Goal: Task Accomplishment & Management: Manage account settings

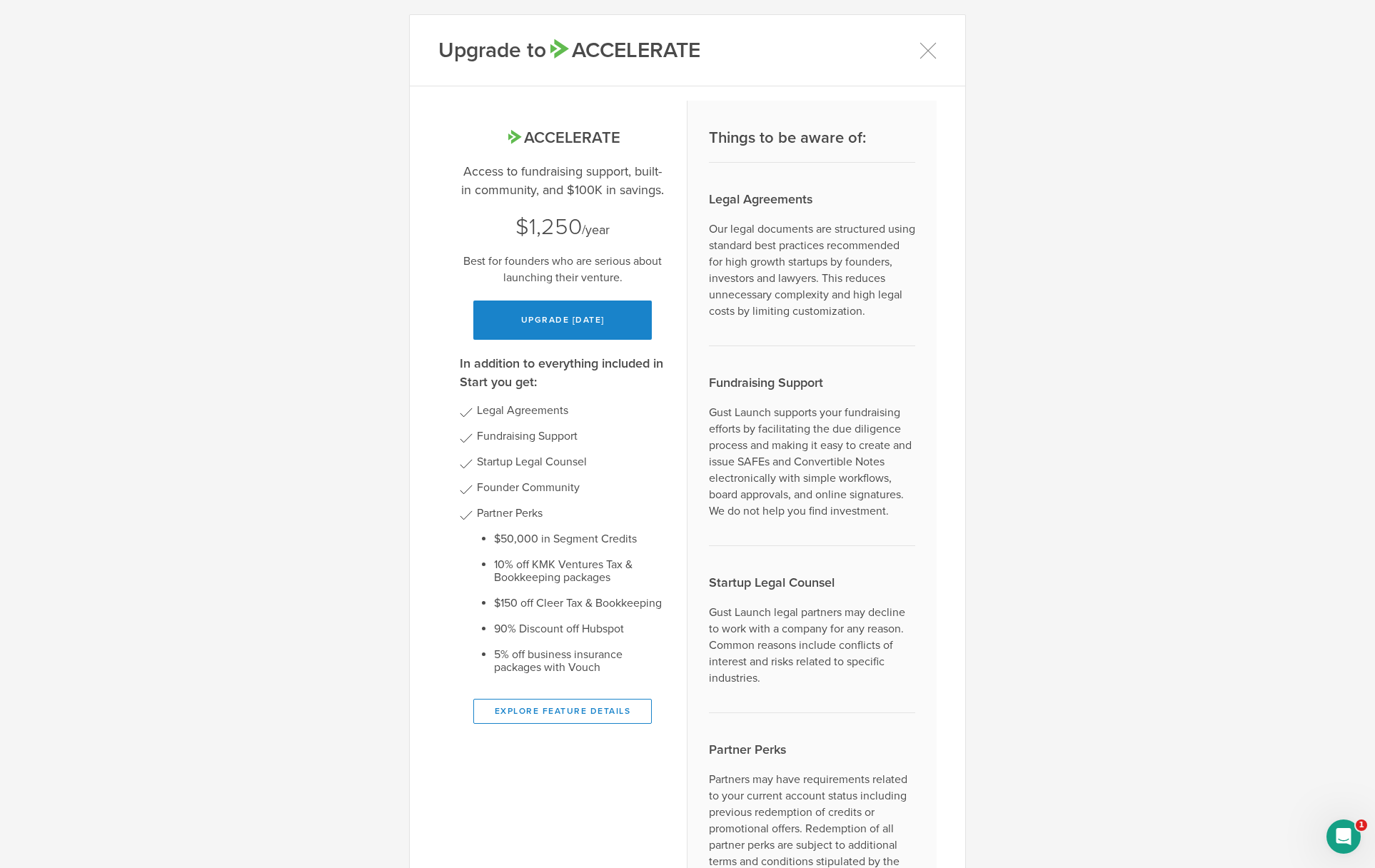
scroll to position [205, 0]
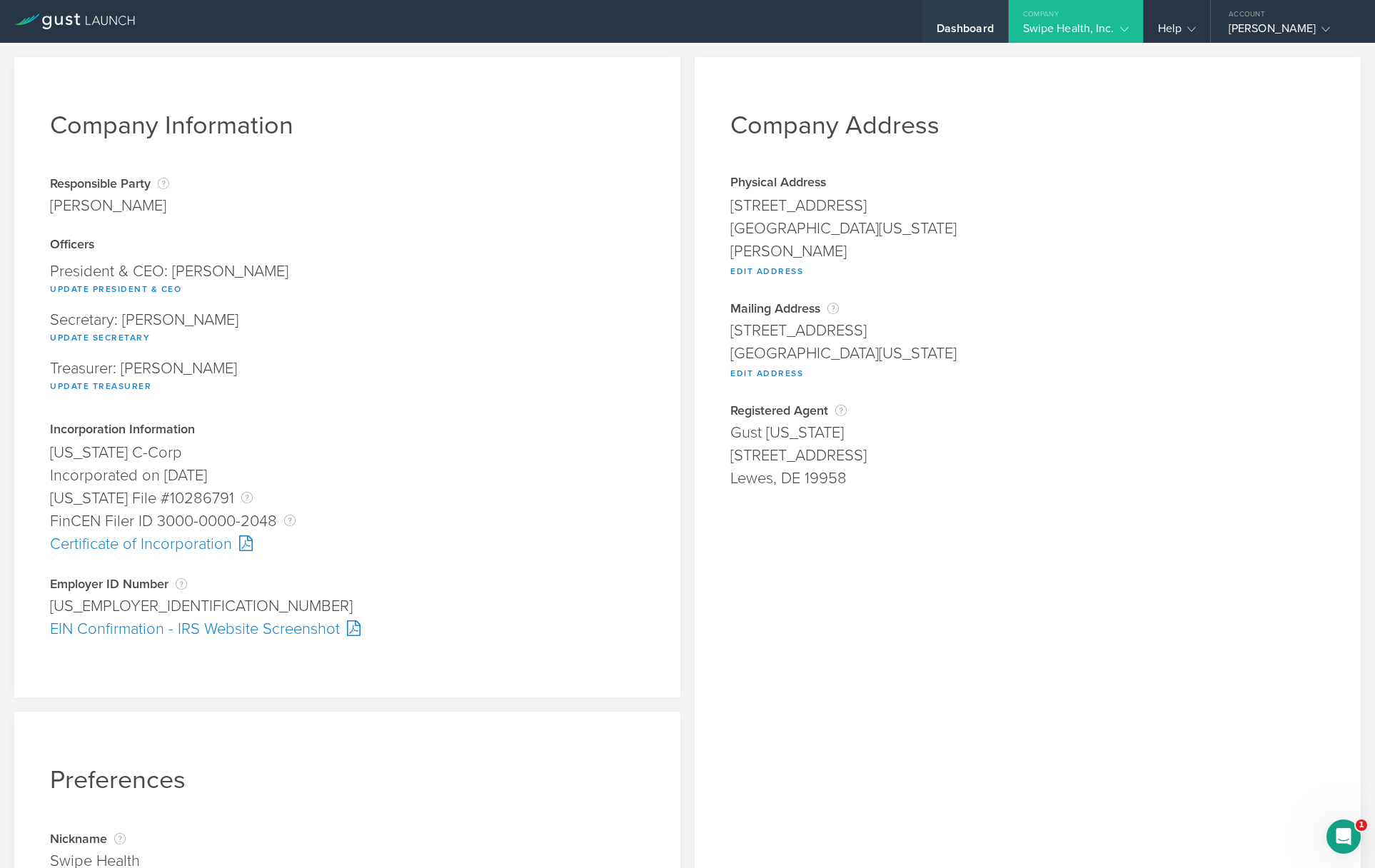
click at [947, 31] on div "Dashboard" at bounding box center [965, 32] width 57 height 22
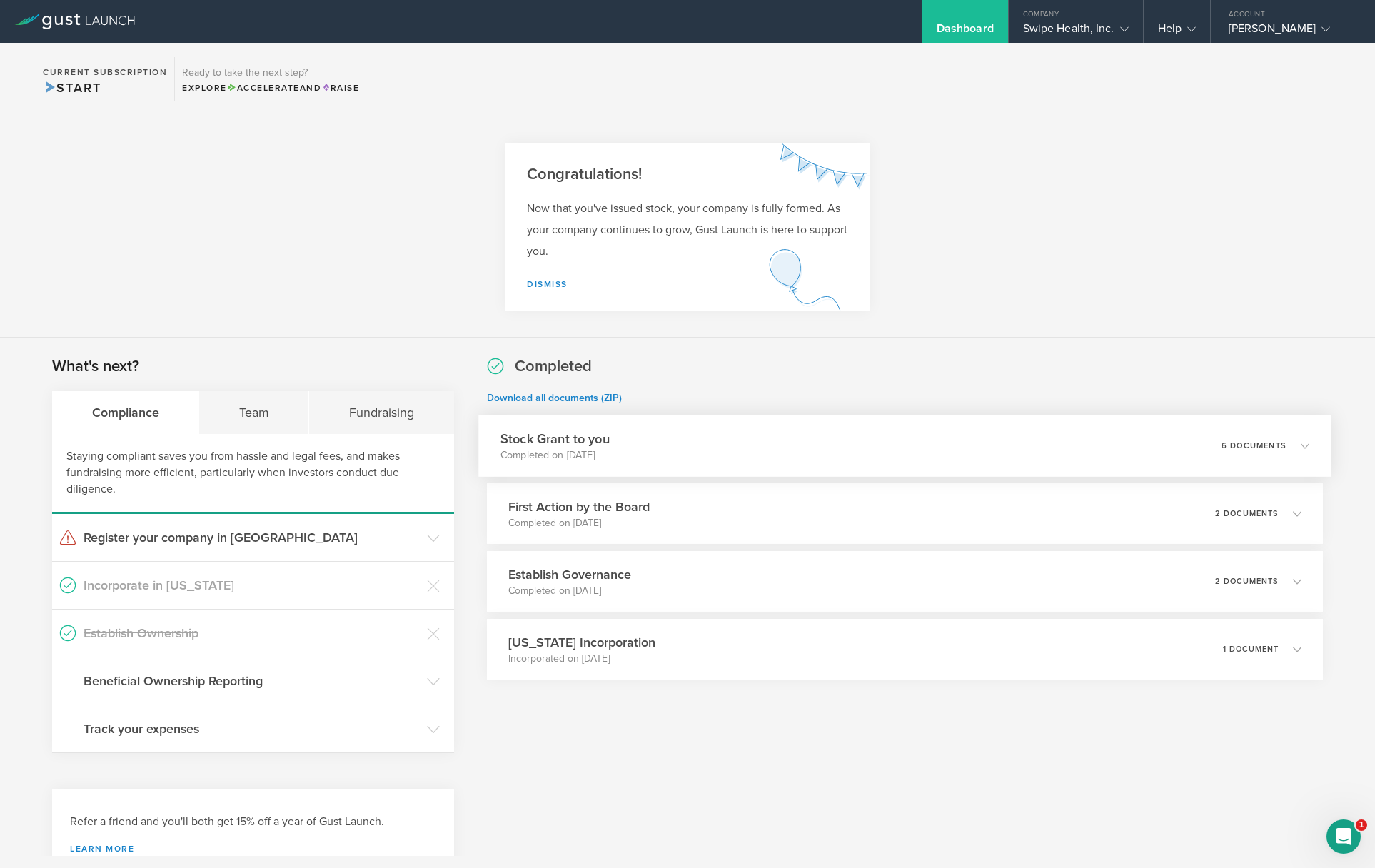
click at [1084, 441] on div "Stock Grant to you Completed on Aug 11, 2025 6 documents" at bounding box center [905, 446] width 853 height 62
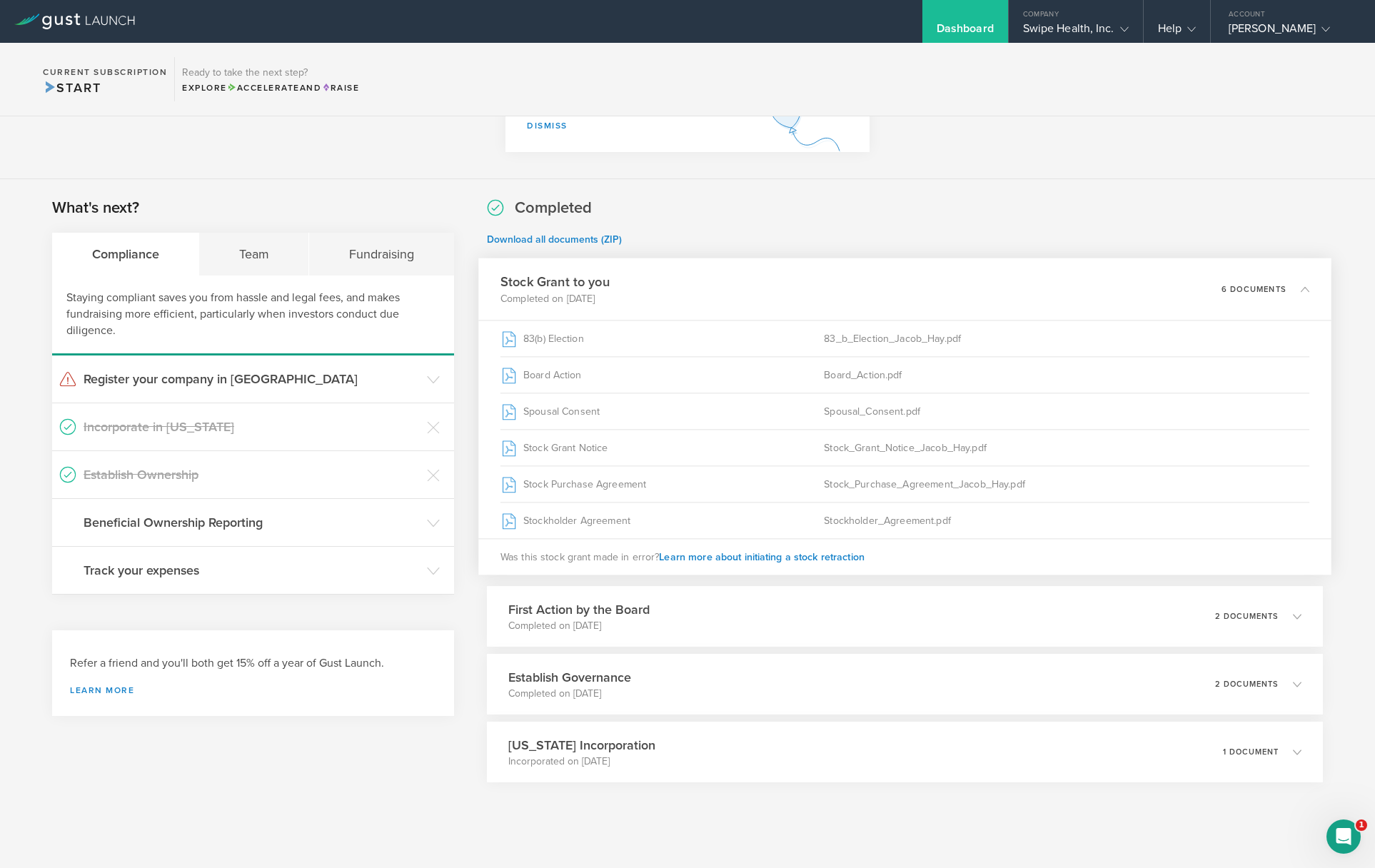
scroll to position [150, 0]
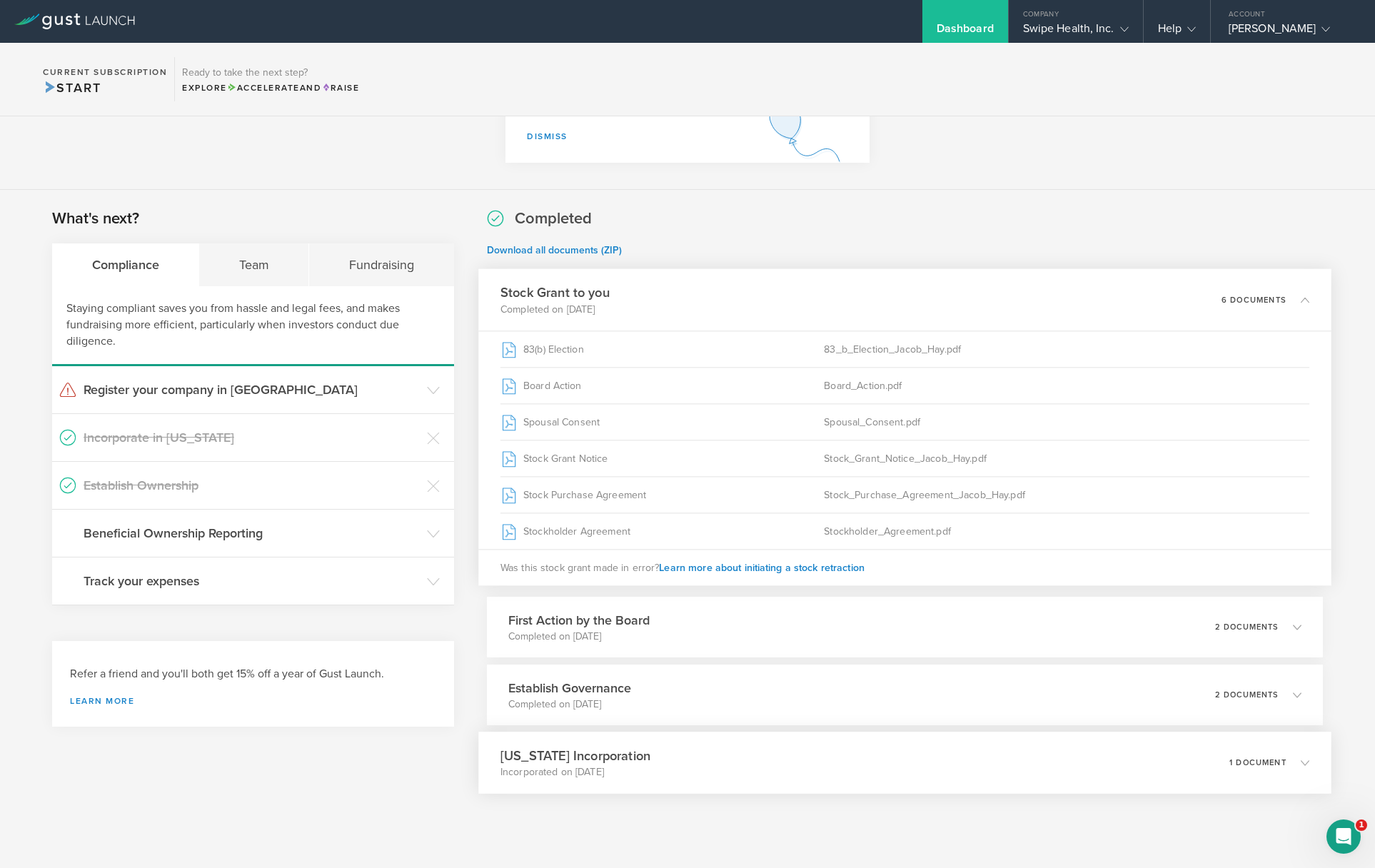
click at [1015, 743] on div "Delaware Incorporation Incorporated on Aug 6, 2025 1 document" at bounding box center [905, 762] width 853 height 62
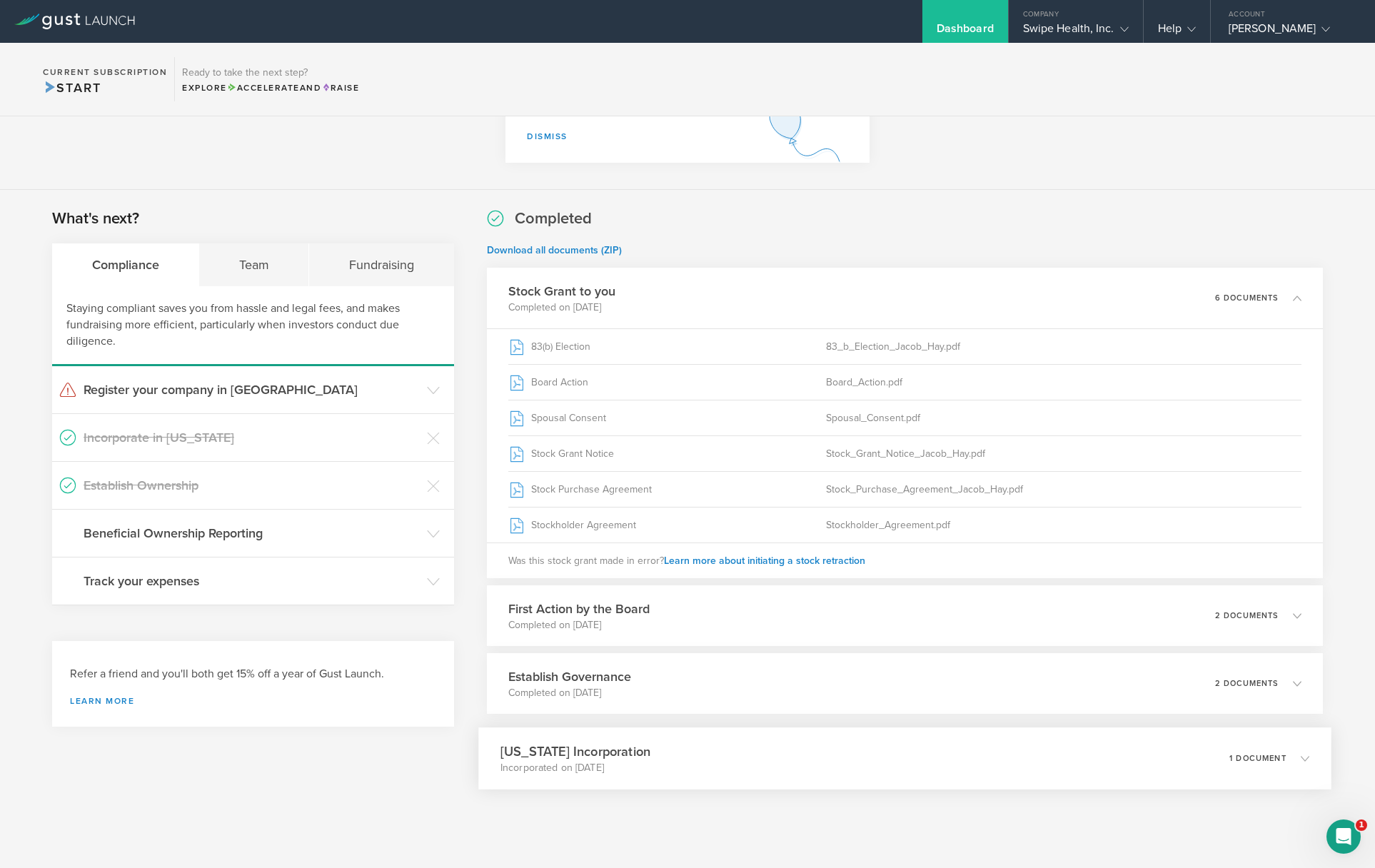
scroll to position [51, 0]
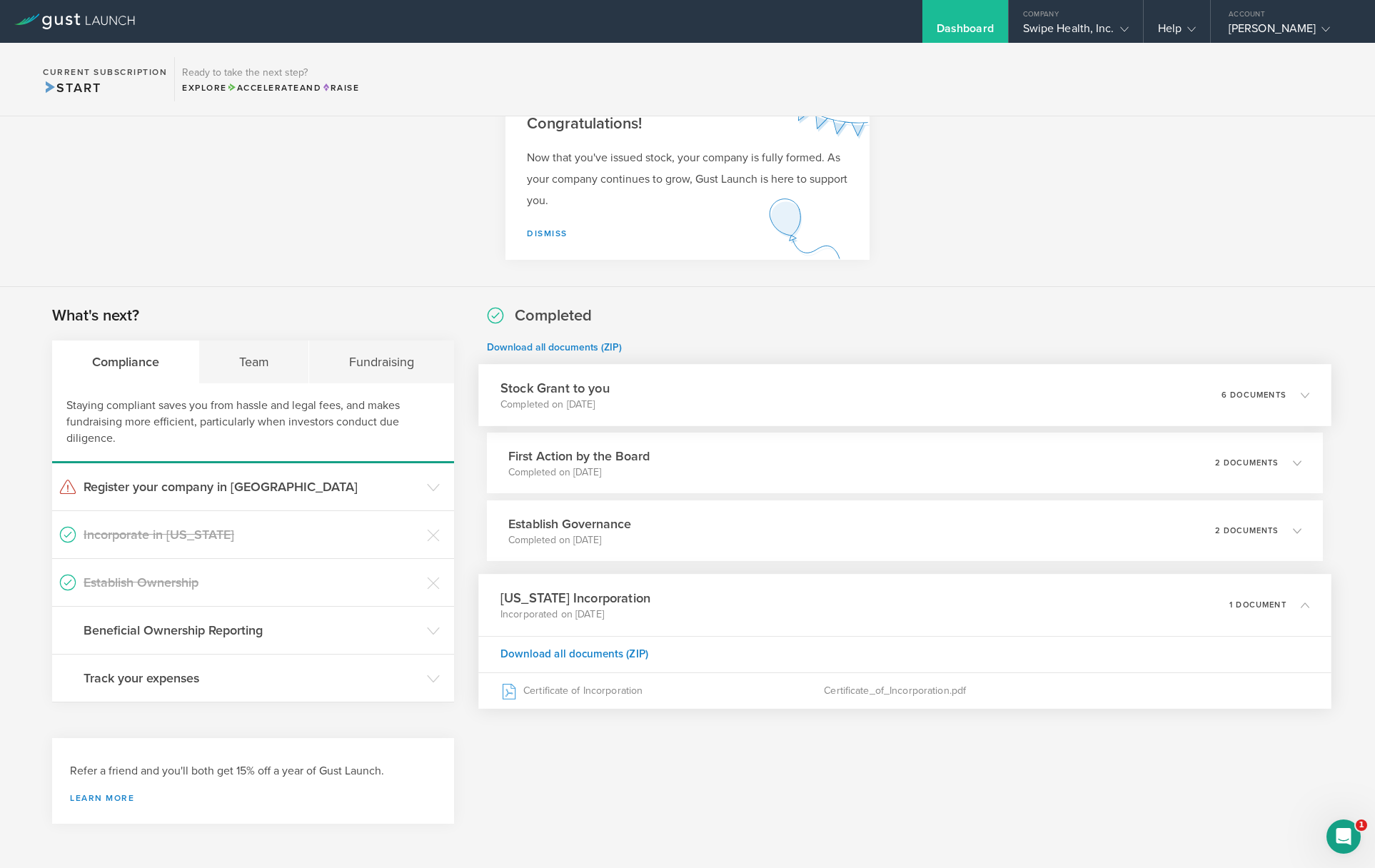
click at [653, 419] on div "Stock Grant to you Completed on Aug 11, 2025 6 documents" at bounding box center [905, 395] width 853 height 62
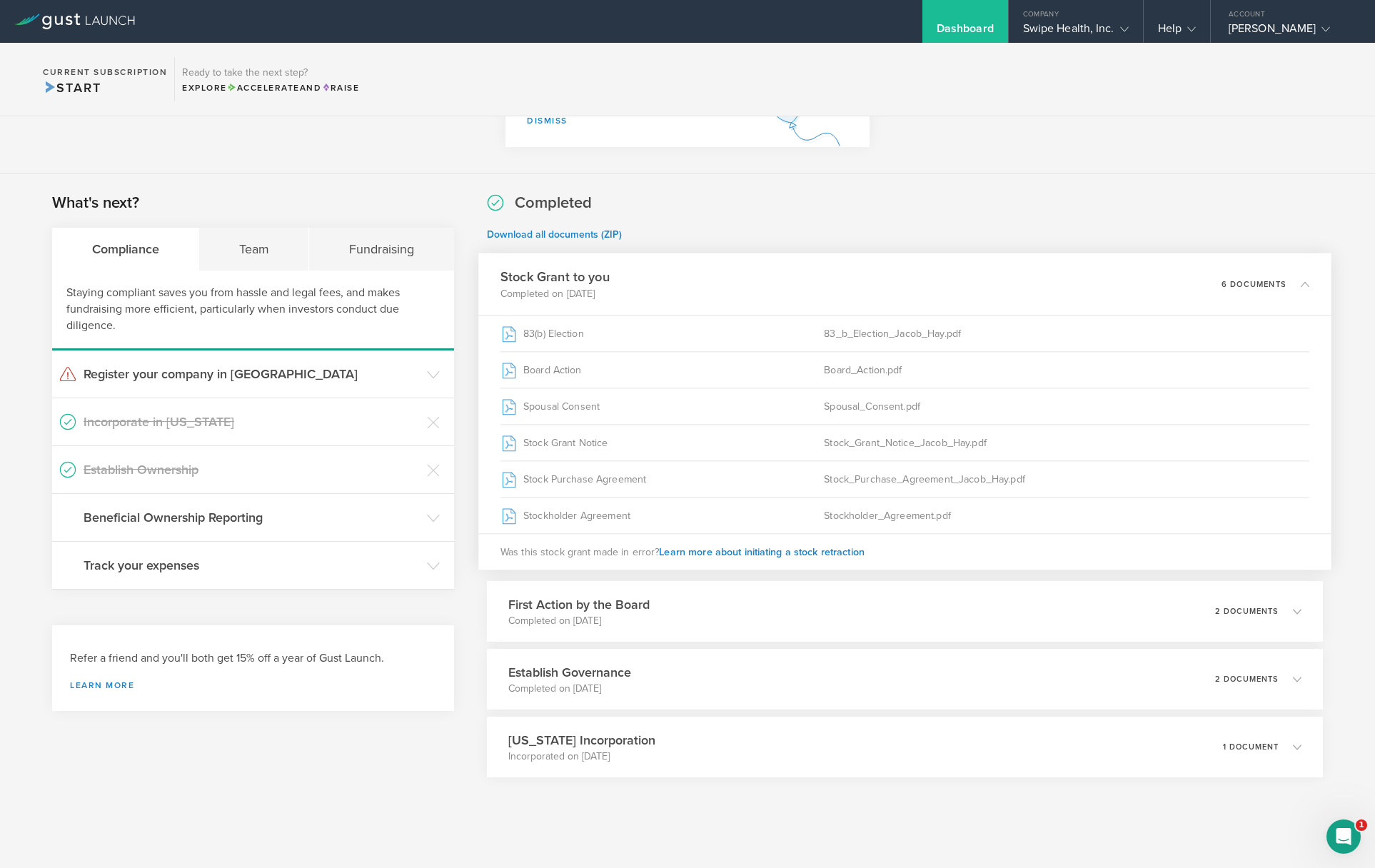
scroll to position [166, 0]
click at [739, 224] on div "Completed Download all documents (ZIP) Stock Grant to you Completed on Aug 11, …" at bounding box center [904, 481] width 836 height 585
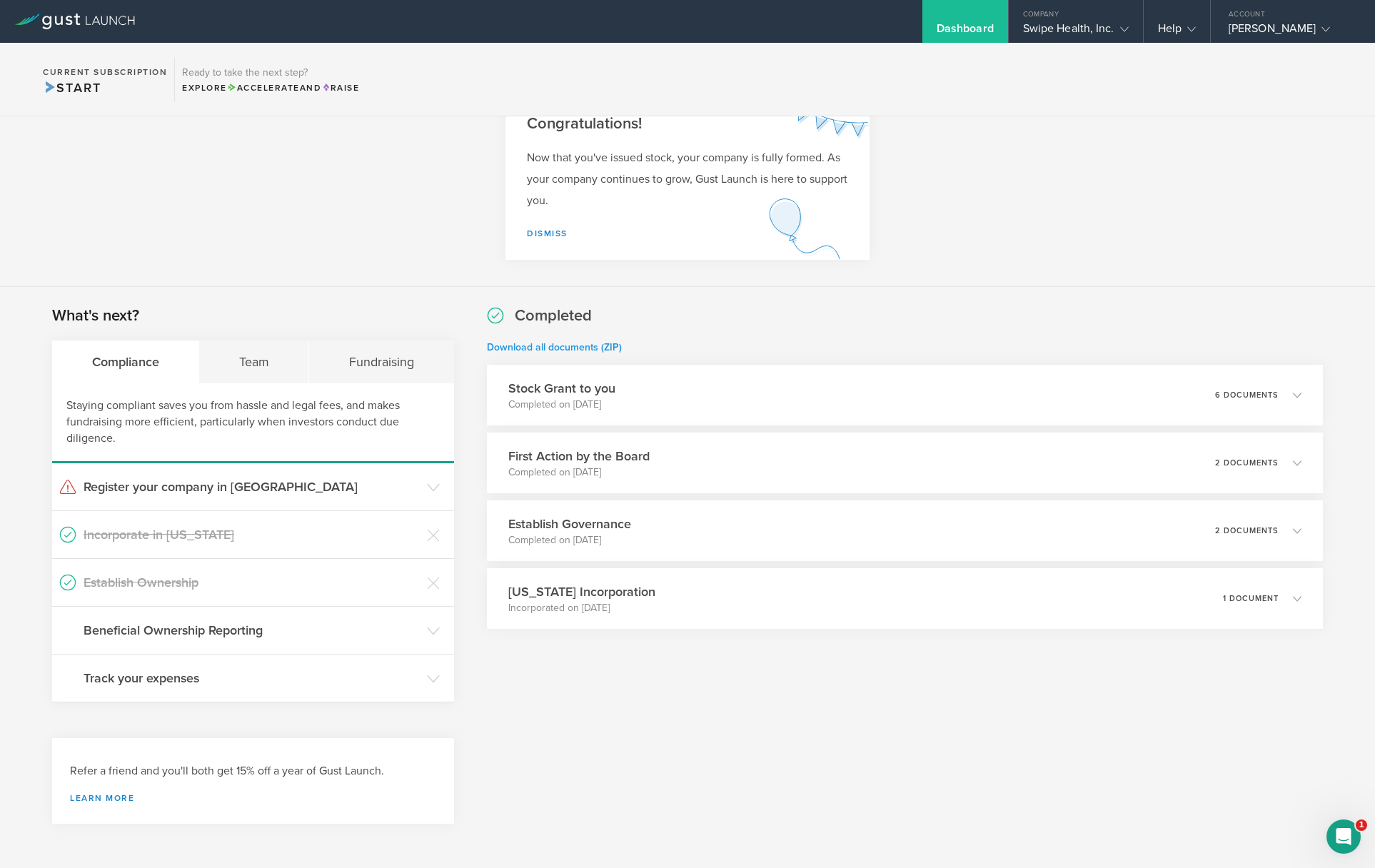
click at [602, 344] on link "Download all documents (ZIP)" at bounding box center [554, 347] width 135 height 12
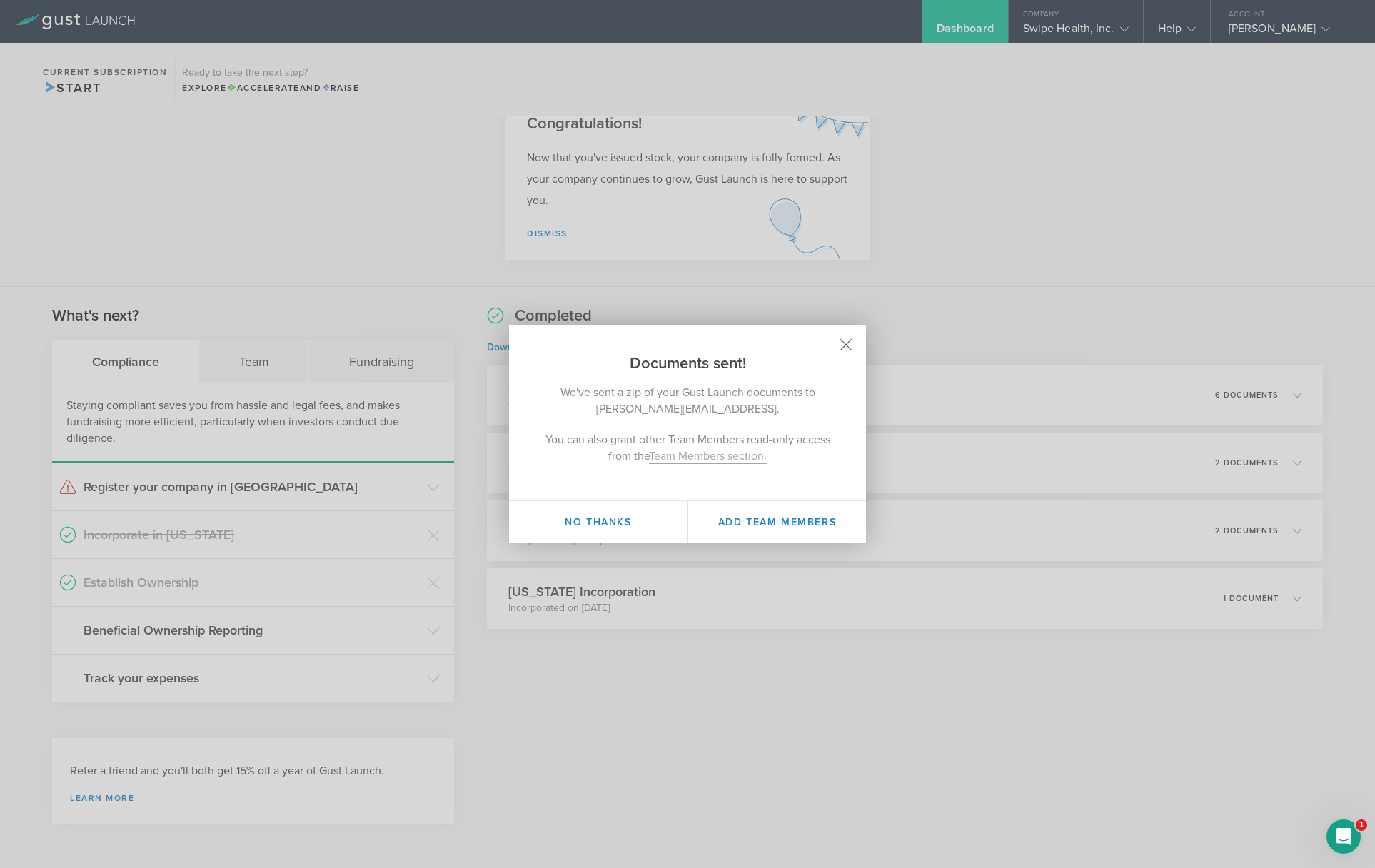
click at [845, 339] on icon at bounding box center [846, 345] width 12 height 12
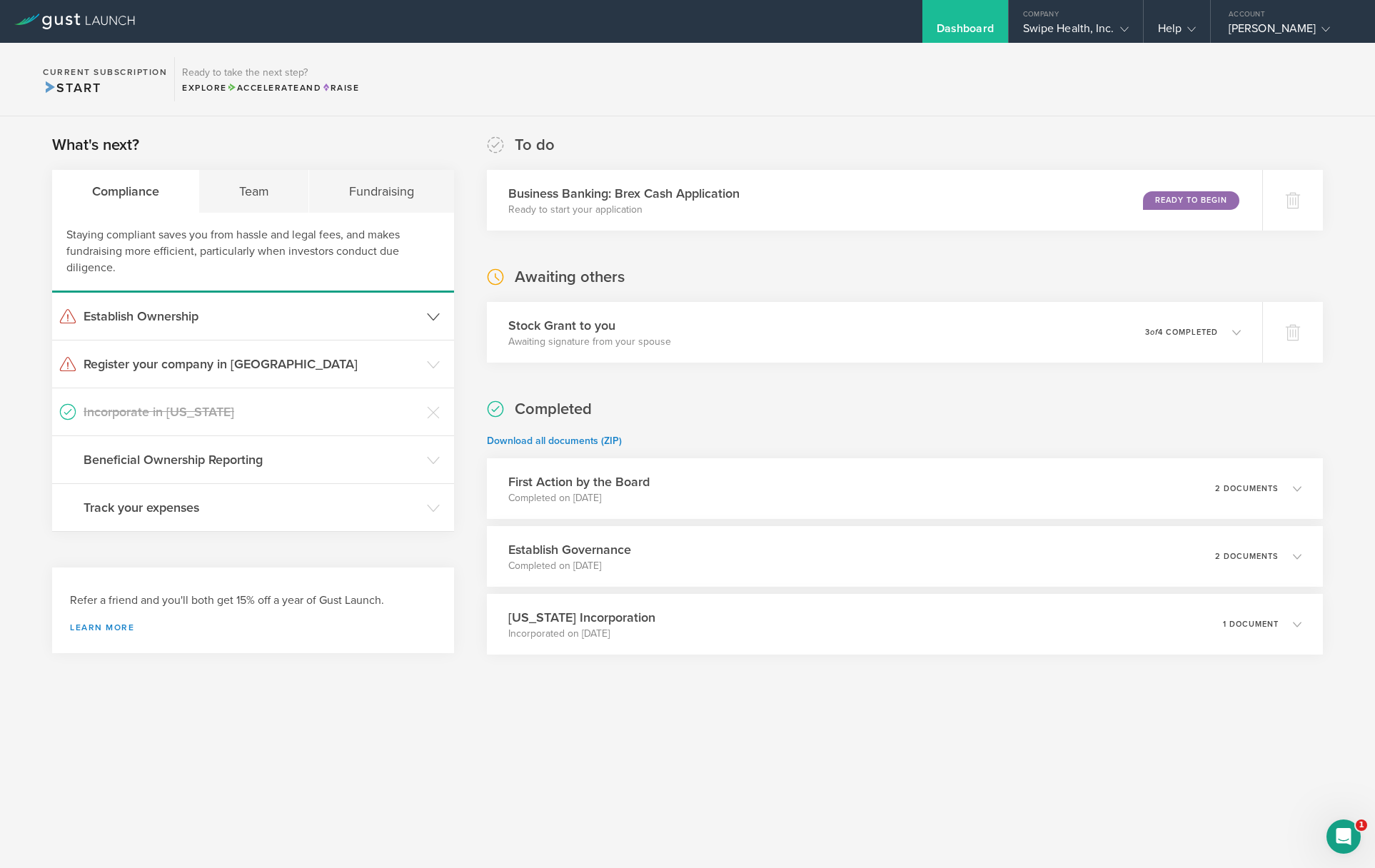
click at [344, 310] on h3 "Establish Ownership" at bounding box center [251, 316] width 336 height 18
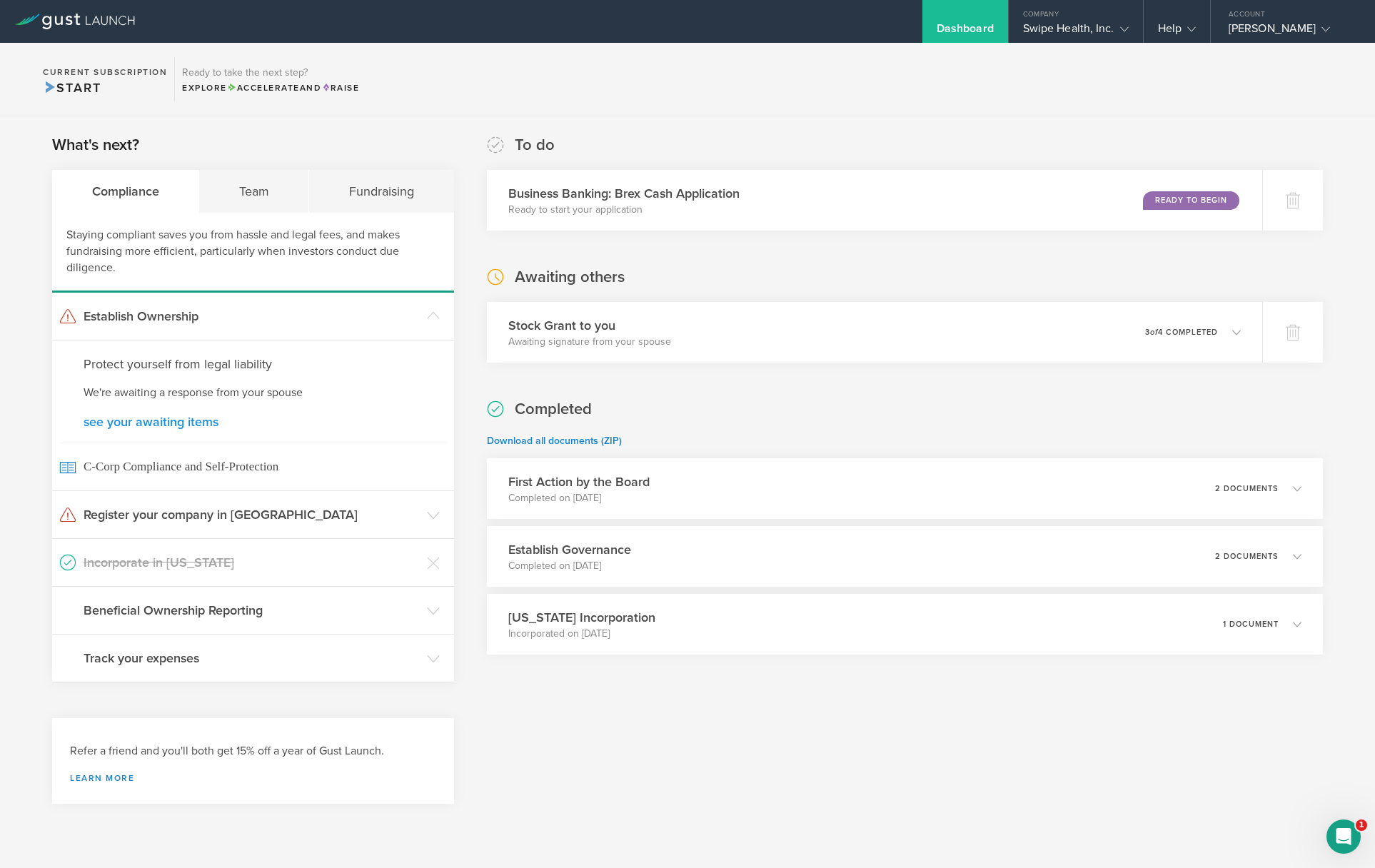
click at [195, 419] on link "see your awaiting items" at bounding box center [253, 422] width 339 height 12
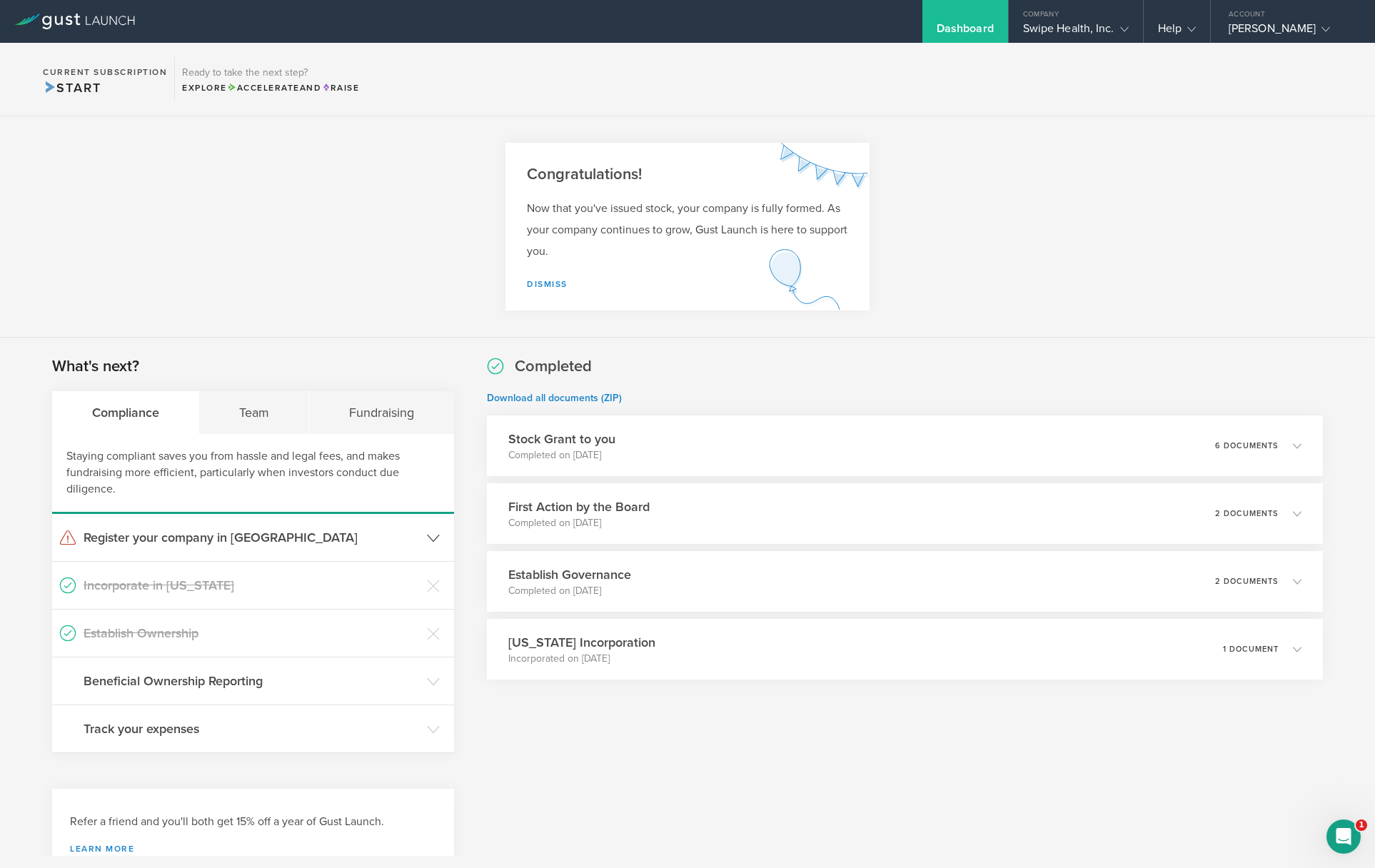
click at [325, 542] on h3 "Register your company in [GEOGRAPHIC_DATA]" at bounding box center [251, 537] width 336 height 18
